Goal: Transaction & Acquisition: Purchase product/service

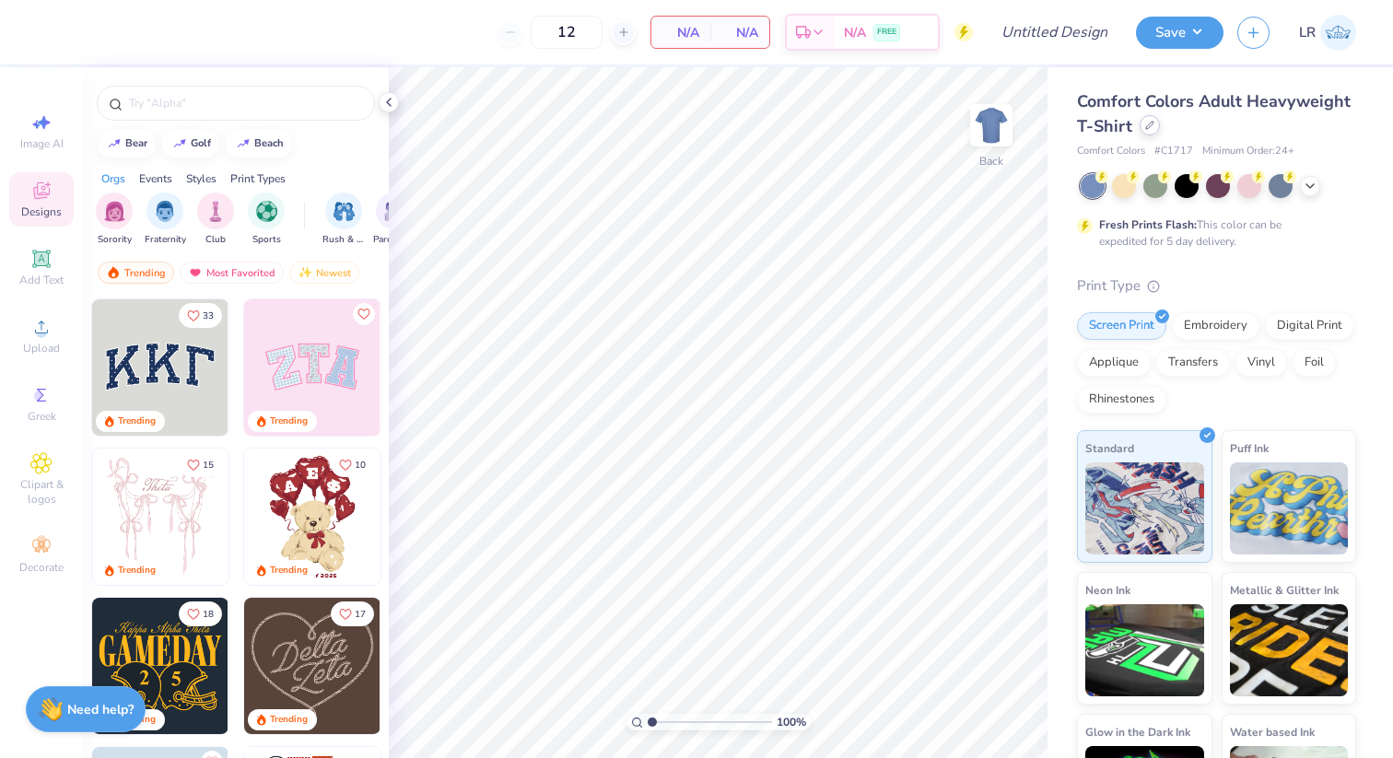
click at [1147, 131] on div at bounding box center [1149, 125] width 20 height 20
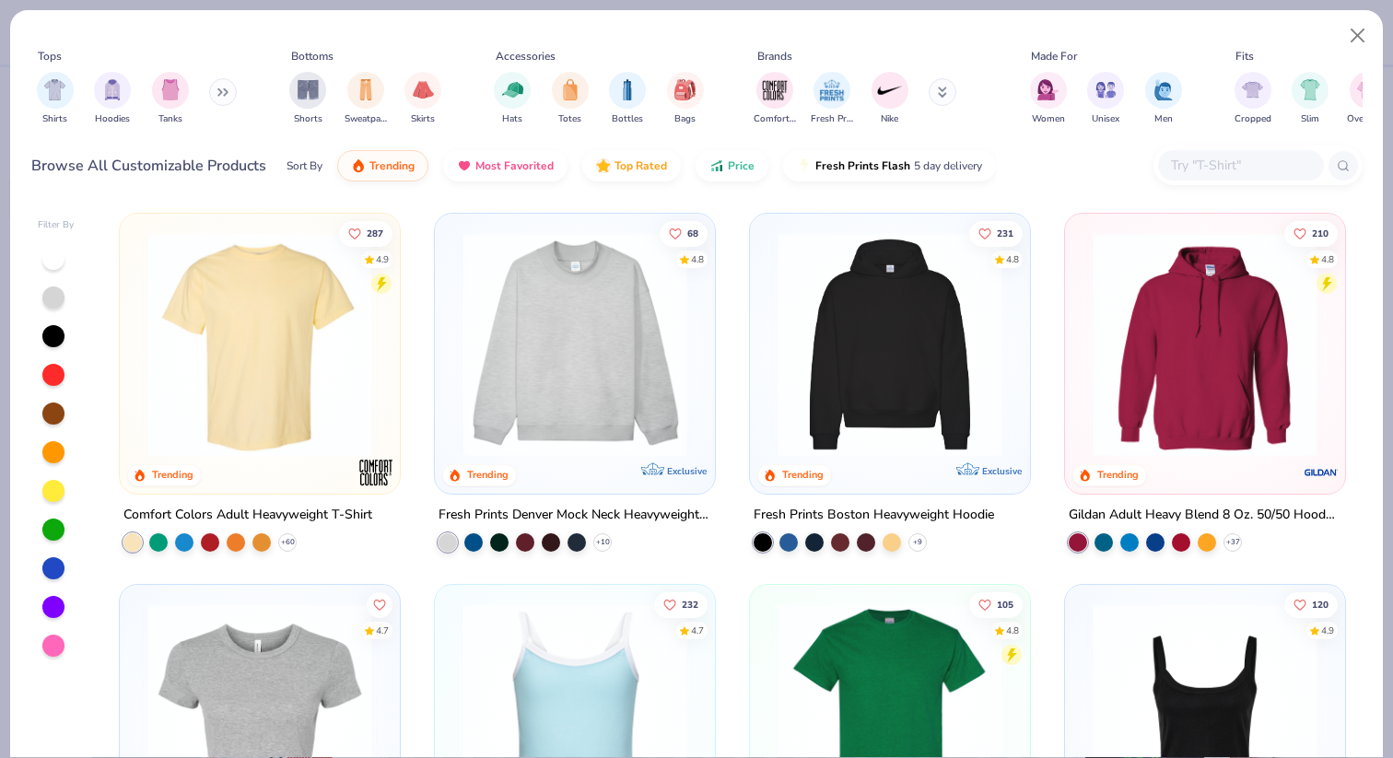
click at [1218, 178] on div at bounding box center [1241, 165] width 166 height 30
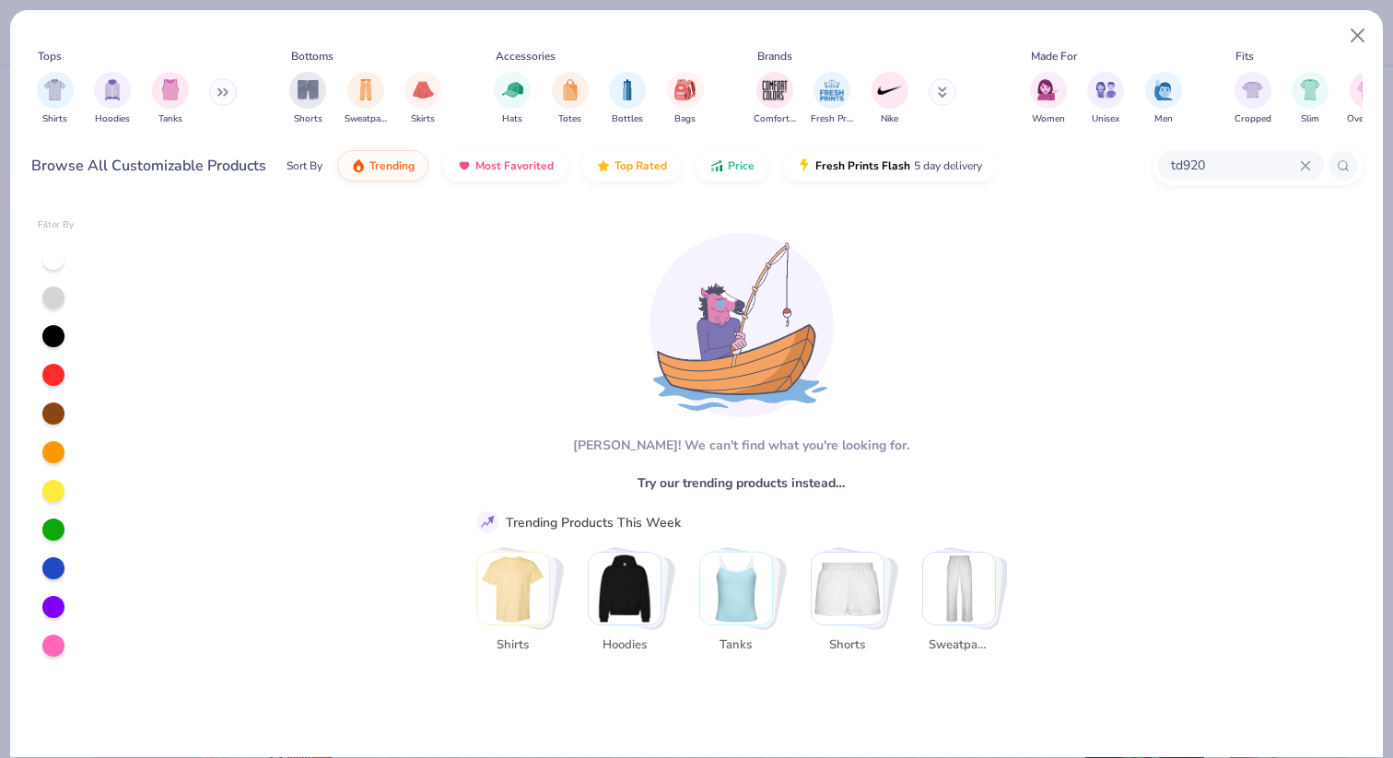
click at [1298, 159] on input "td920" at bounding box center [1234, 165] width 131 height 21
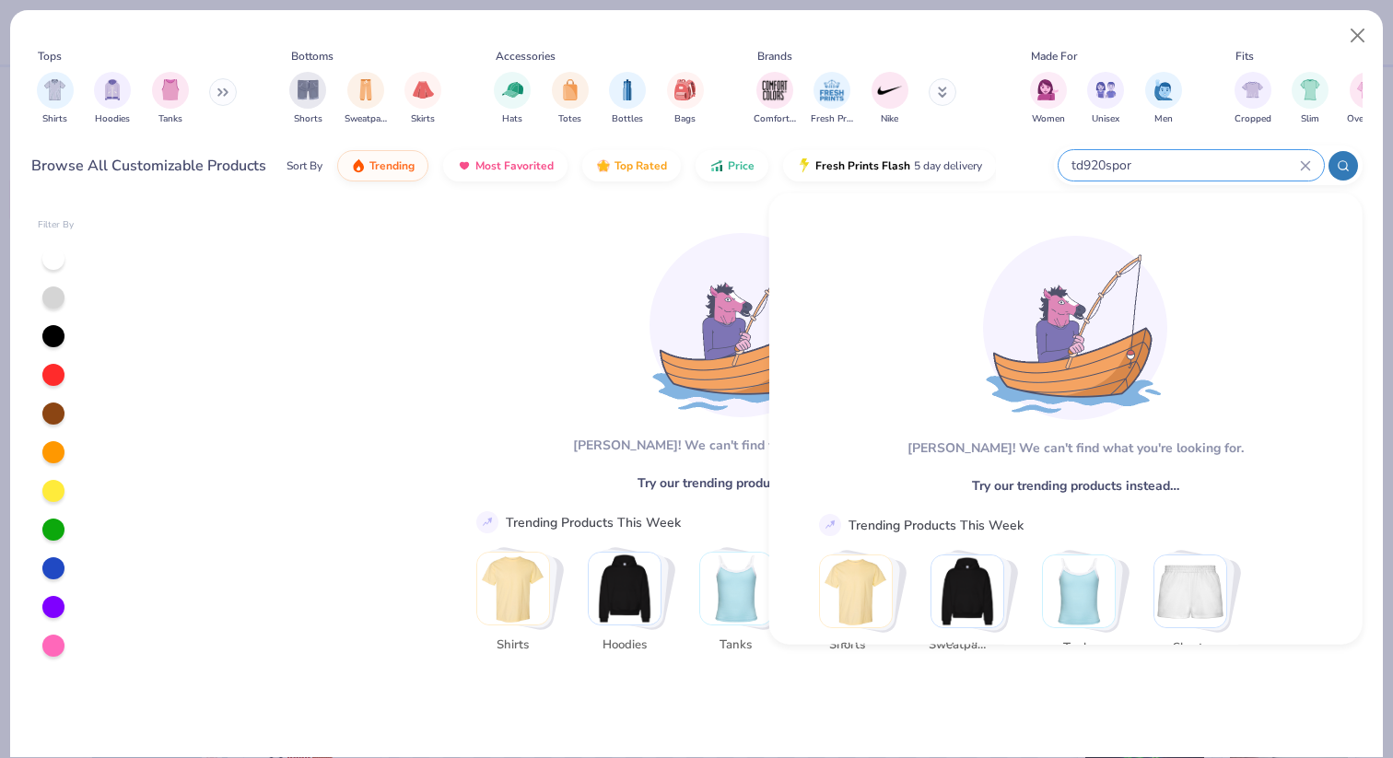
type input "td920sport"
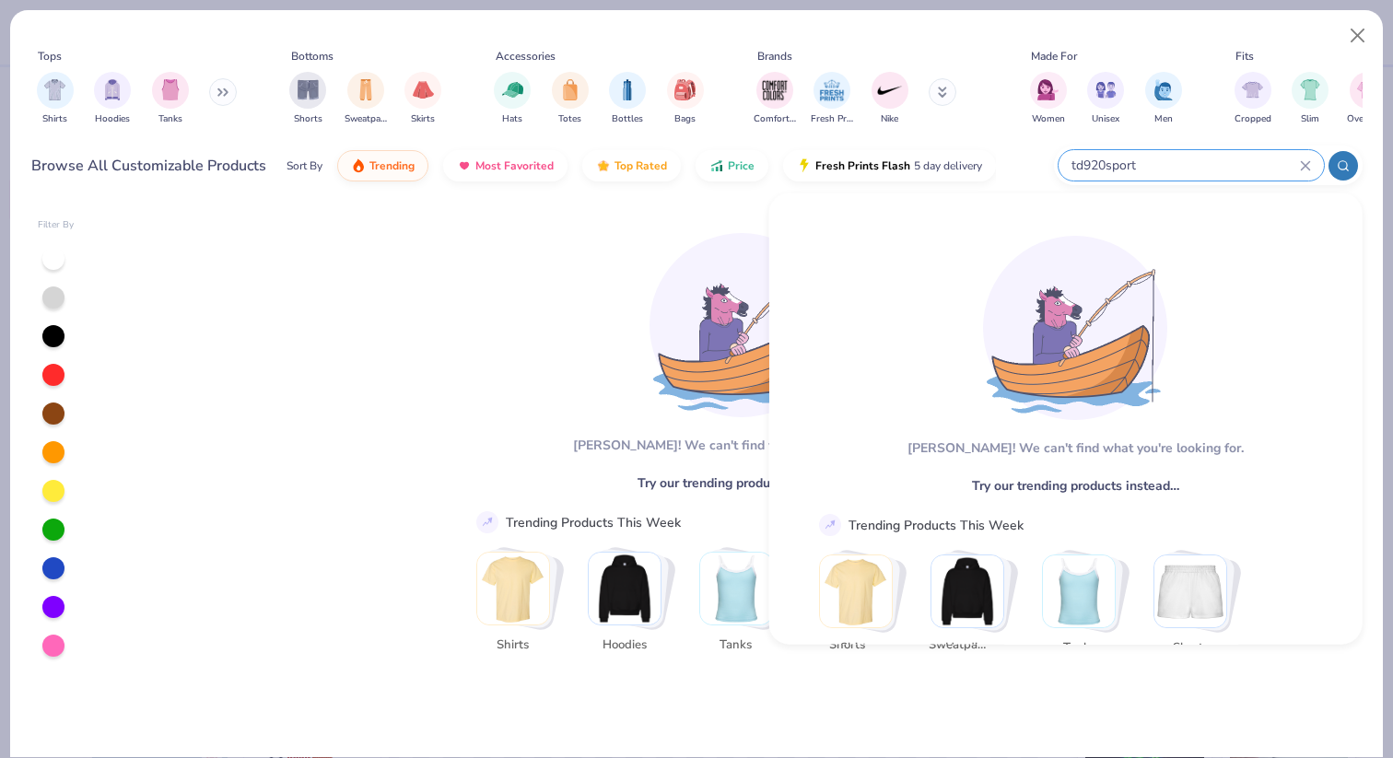
click at [1300, 169] on icon at bounding box center [1304, 165] width 8 height 8
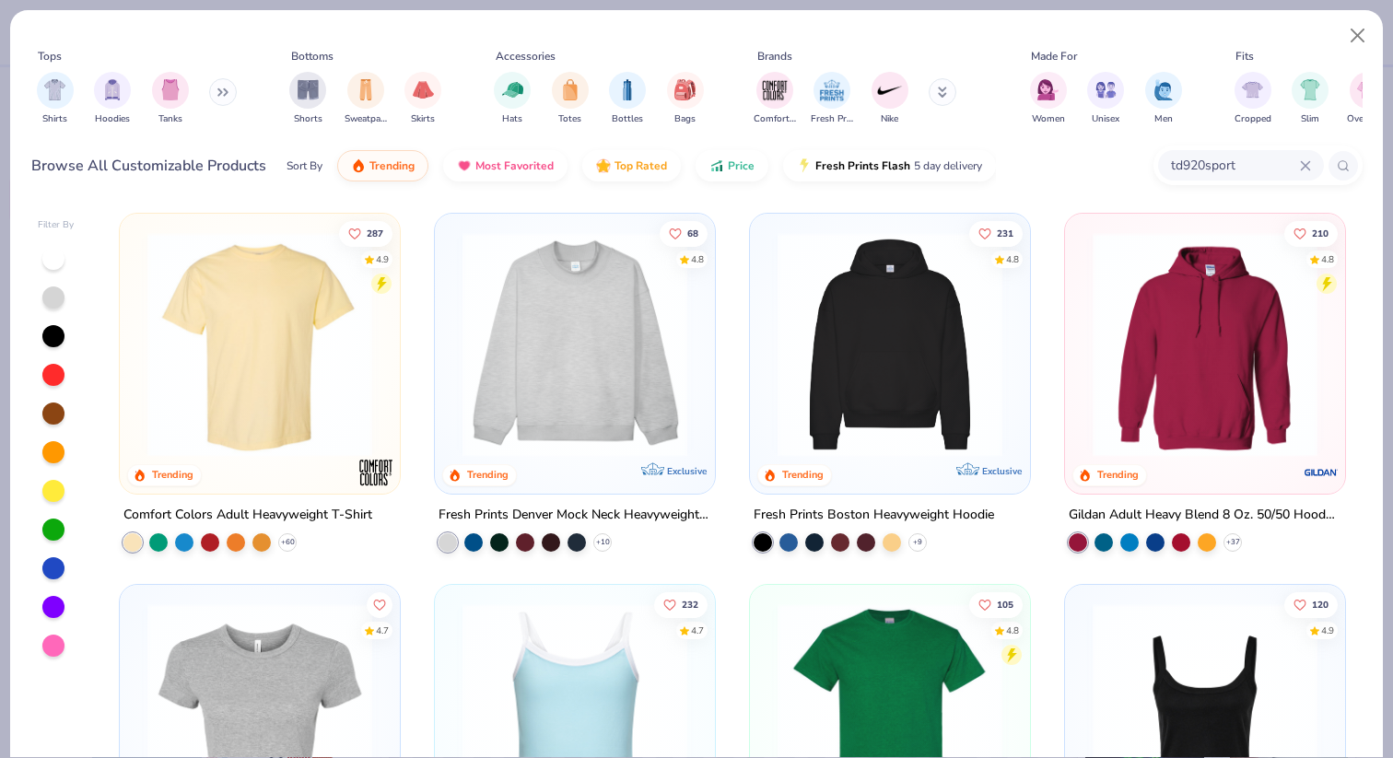
click at [1301, 167] on icon at bounding box center [1304, 165] width 8 height 8
click at [1251, 165] on input "sports" at bounding box center [1234, 165] width 131 height 21
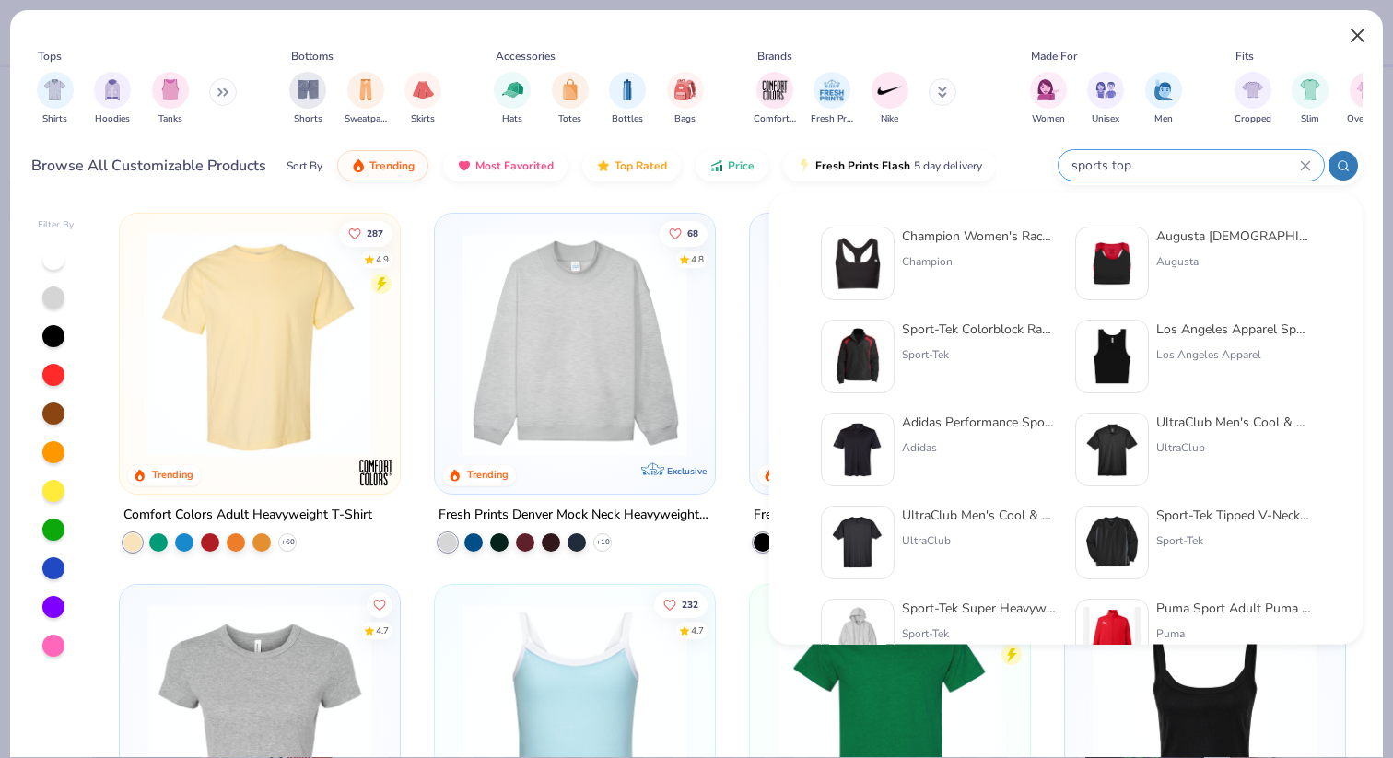
type input "sports top"
click at [1367, 28] on button "Close" at bounding box center [1357, 35] width 35 height 35
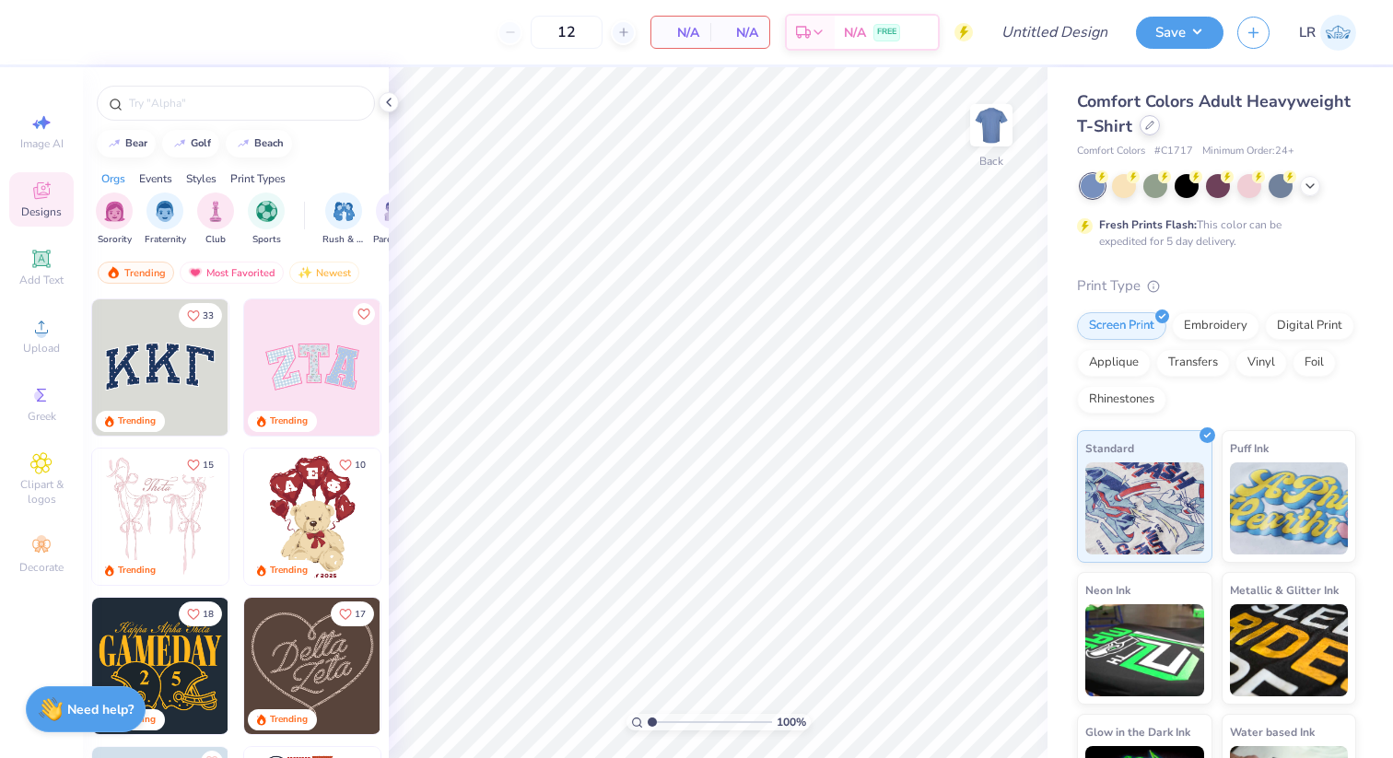
click at [1147, 130] on div at bounding box center [1149, 125] width 20 height 20
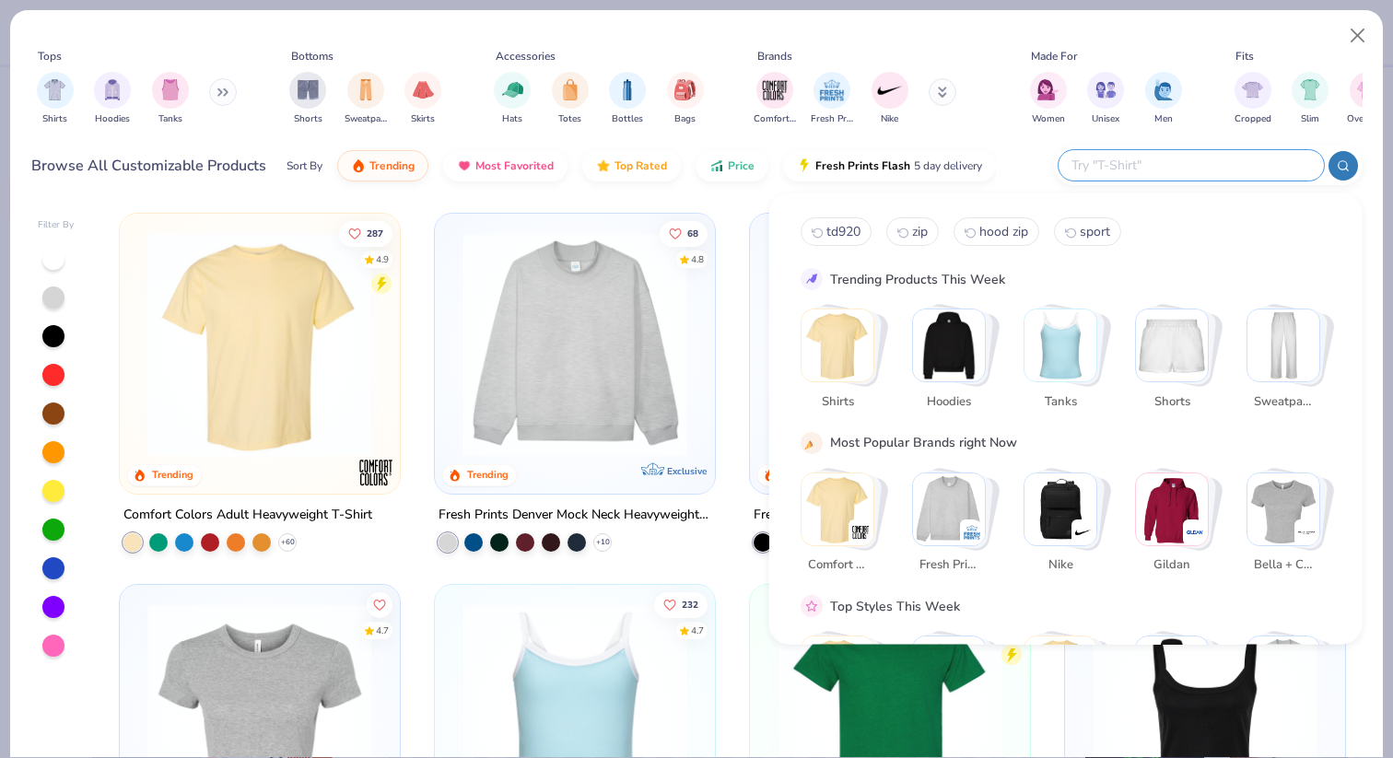
click at [1204, 160] on input "text" at bounding box center [1189, 165] width 241 height 21
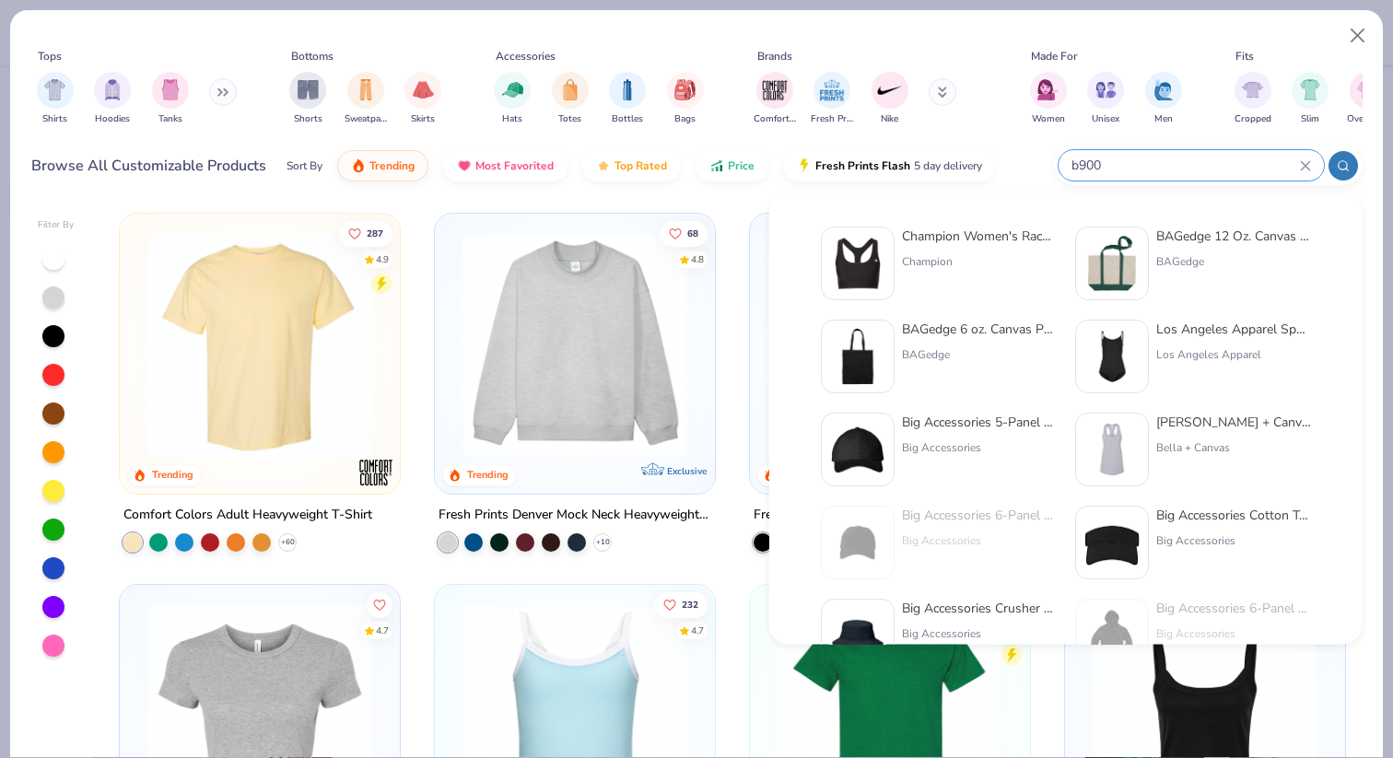
type input "b900"
click at [966, 272] on div "Champion Women's Racerback Sports Bra Champion" at bounding box center [979, 264] width 155 height 74
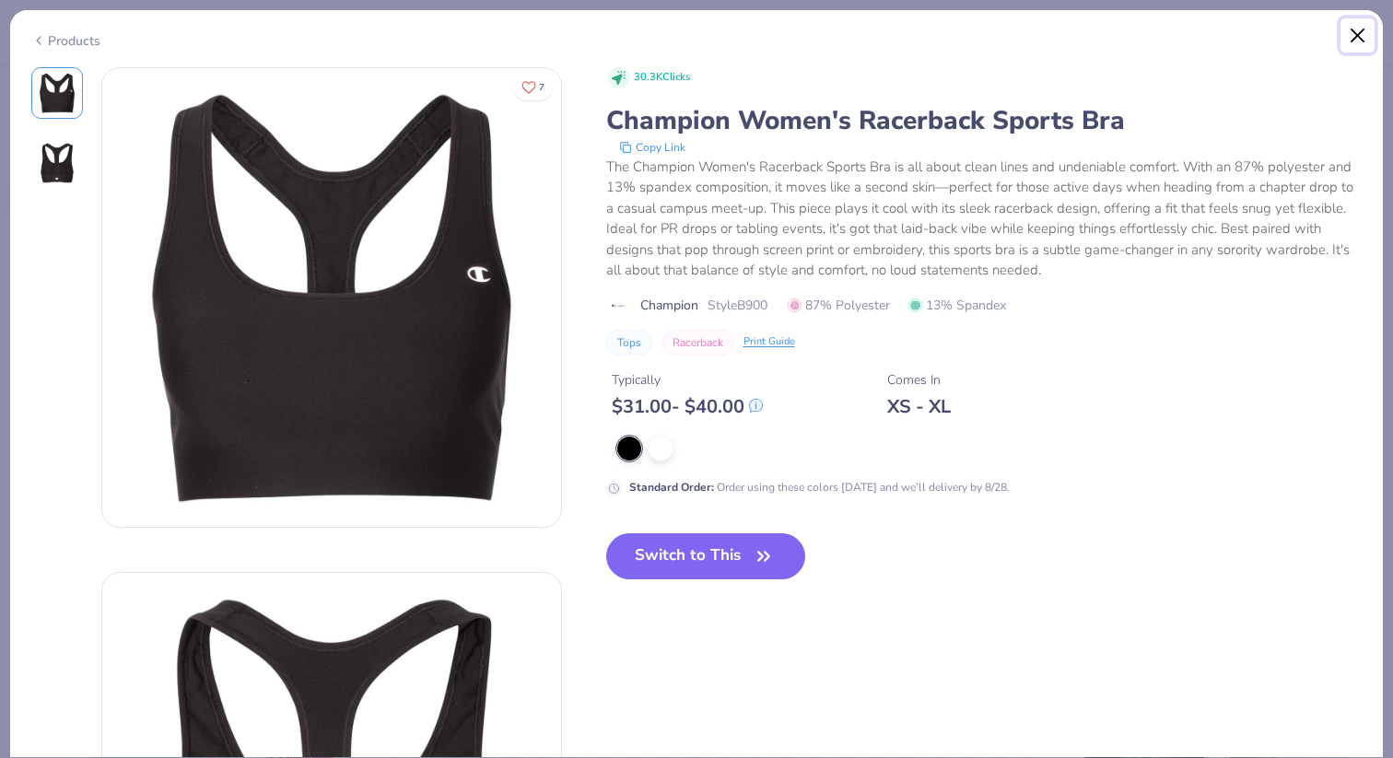
click at [1364, 42] on button "Close" at bounding box center [1357, 35] width 35 height 35
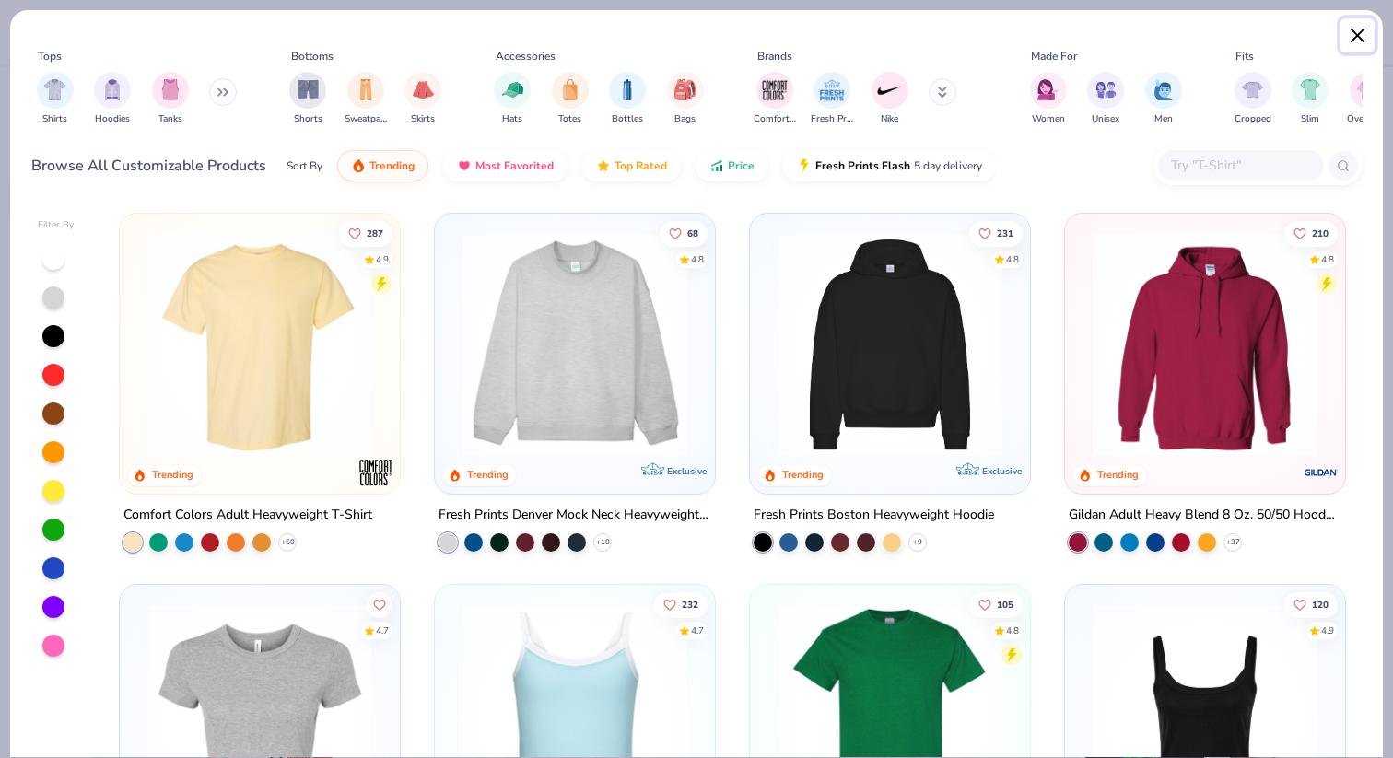
click at [1359, 33] on button "Close" at bounding box center [1357, 35] width 35 height 35
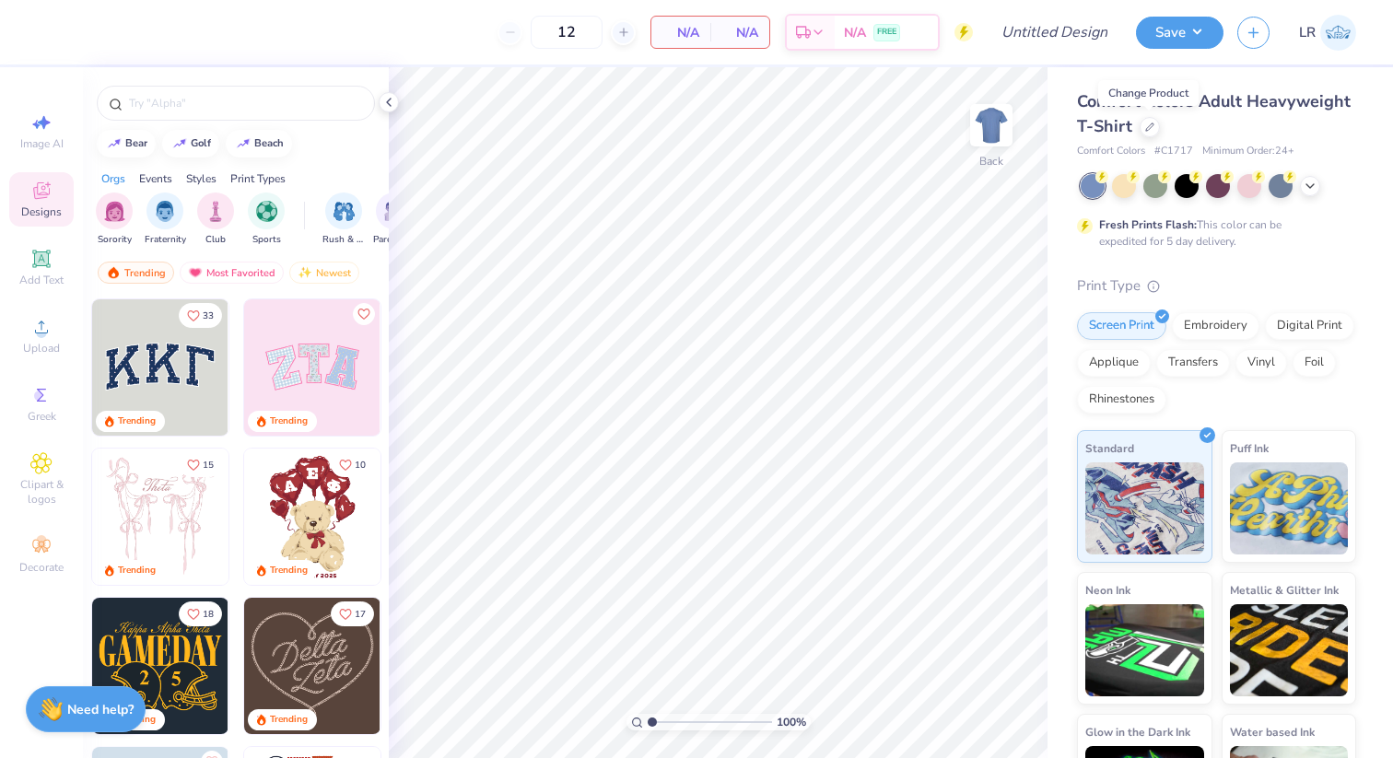
click at [1331, 30] on img at bounding box center [1338, 33] width 36 height 36
